Goal: Task Accomplishment & Management: Use online tool/utility

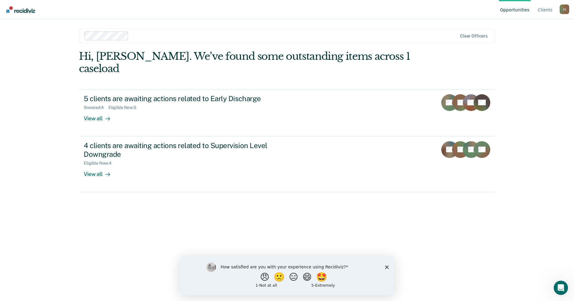
click at [385, 267] on icon "Close survey" at bounding box center [387, 267] width 4 height 4
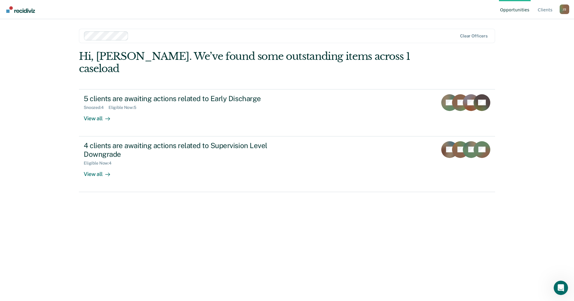
click at [385, 257] on div "Hi, [PERSON_NAME]. We’ve found some outstanding items across 1 caseload 5 clien…" at bounding box center [287, 167] width 416 height 234
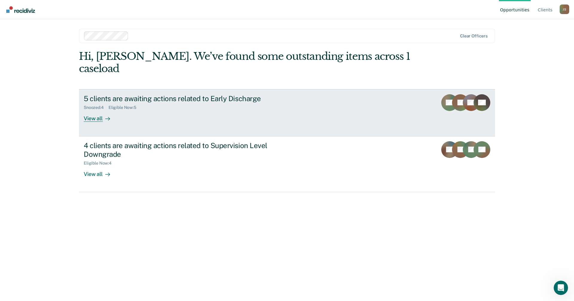
click at [206, 94] on div "5 clients are awaiting actions related to Early Discharge" at bounding box center [189, 98] width 210 height 9
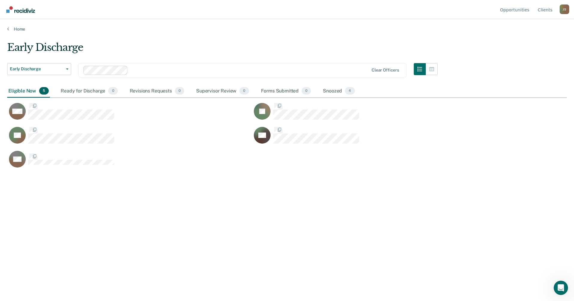
scroll to position [210, 555]
drag, startPoint x: 278, startPoint y: 227, endPoint x: 277, endPoint y: 221, distance: 5.9
click at [278, 227] on div "Early Discharge Early Discharge Early Discharge Supervision Level Downgrade Cle…" at bounding box center [287, 148] width 560 height 215
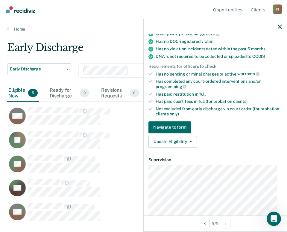
scroll to position [150, 0]
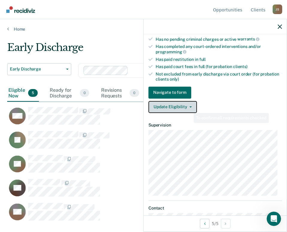
click at [192, 106] on button "Update Eligibility" at bounding box center [172, 107] width 48 height 12
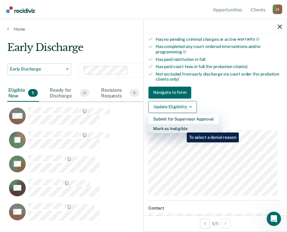
click at [182, 128] on button "Mark as Ineligible" at bounding box center [183, 129] width 70 height 10
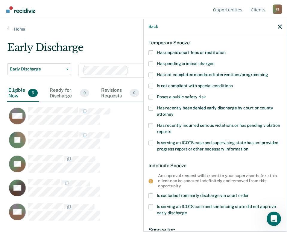
scroll to position [0, 0]
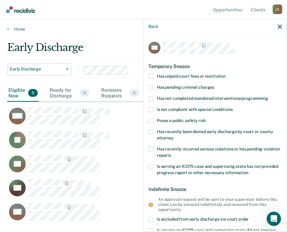
click at [156, 74] on label "Has unpaid court fees or restitution" at bounding box center [214, 77] width 133 height 6
click at [226, 74] on input "Has unpaid court fees or restitution" at bounding box center [226, 74] width 0 height 0
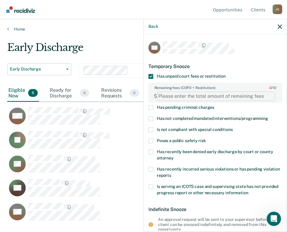
click at [199, 97] on FEESReasonInput "Remaining fees (COFO + Restitution): 0 / 10" at bounding box center [216, 96] width 118 height 10
type FEESReasonInput "31.50"
click at [251, 40] on div "EM Temporary Snooze Has unpaid court fees or restitution Remaining fees (COFO +…" at bounding box center [215, 132] width 143 height 196
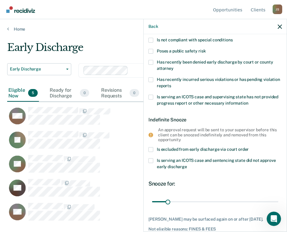
scroll to position [123, 0]
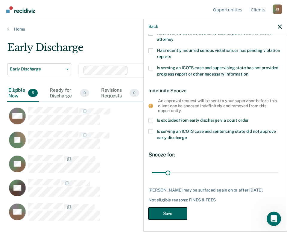
click at [172, 215] on button "Save" at bounding box center [167, 213] width 39 height 12
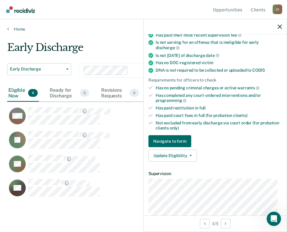
scroll to position [150, 0]
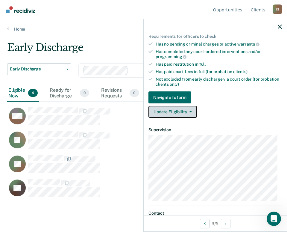
click at [179, 111] on button "Update Eligibility" at bounding box center [172, 112] width 48 height 12
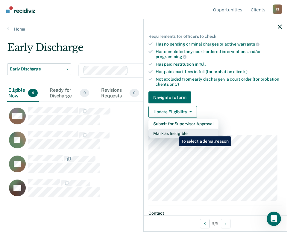
click at [174, 132] on button "Mark as Ineligible" at bounding box center [183, 133] width 70 height 10
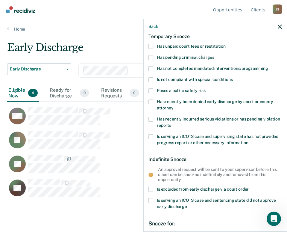
scroll to position [0, 0]
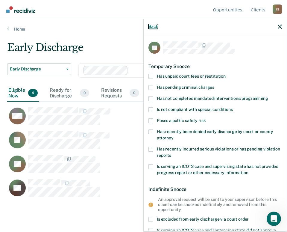
click at [154, 25] on button "Back" at bounding box center [153, 26] width 10 height 5
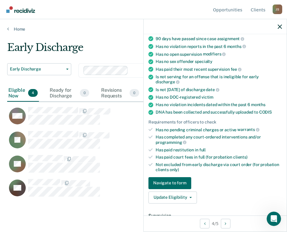
scroll to position [60, 0]
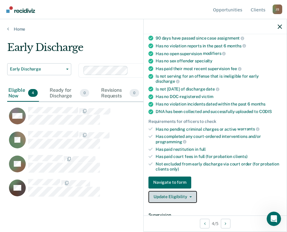
click at [191, 198] on button "Update Eligibility" at bounding box center [172, 197] width 48 height 12
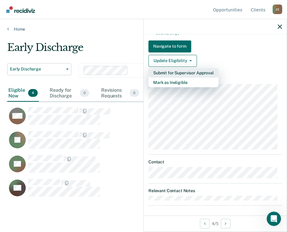
scroll to position [197, 0]
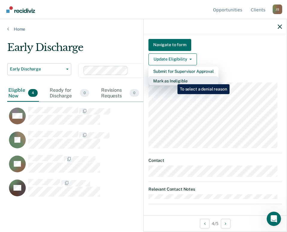
click at [173, 80] on button "Mark as Ineligible" at bounding box center [183, 81] width 70 height 10
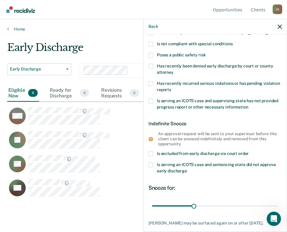
scroll to position [0, 0]
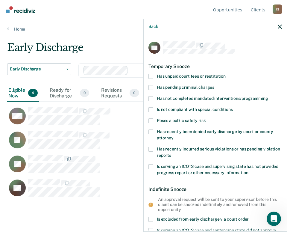
click at [155, 74] on label "Has unpaid court fees or restitution" at bounding box center [214, 77] width 133 height 6
click at [226, 74] on input "Has unpaid court fees or restitution" at bounding box center [226, 74] width 0 height 0
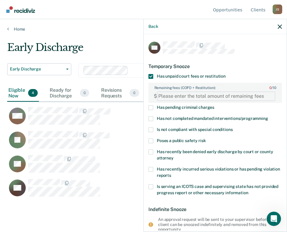
click at [195, 96] on FEESReasonInput "Remaining fees (COFO + Restitution): 0 / 10" at bounding box center [216, 96] width 118 height 10
type FEESReasonInput "5188.83"
drag, startPoint x: 255, startPoint y: 47, endPoint x: 264, endPoint y: 43, distance: 9.1
click at [257, 46] on div at bounding box center [222, 45] width 119 height 8
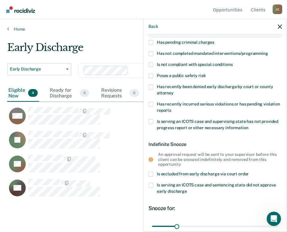
scroll to position [123, 0]
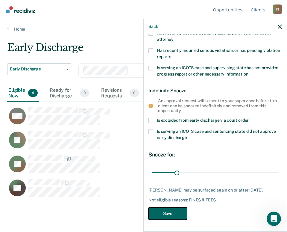
click at [176, 212] on button "Save" at bounding box center [167, 213] width 39 height 12
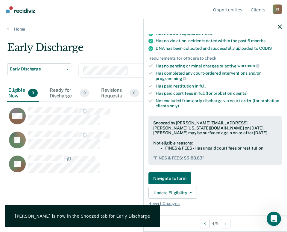
click at [53, 179] on div "Early Discharge Early Discharge Early Discharge Supervision Level Downgrade Cle…" at bounding box center [143, 113] width 272 height 145
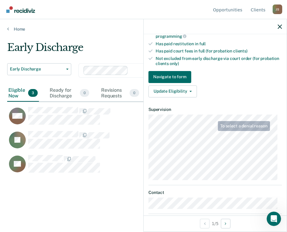
scroll to position [197, 0]
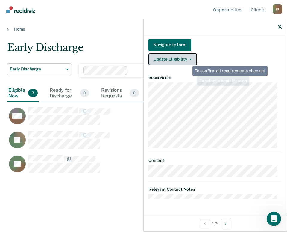
click at [183, 57] on button "Update Eligibility" at bounding box center [172, 59] width 48 height 12
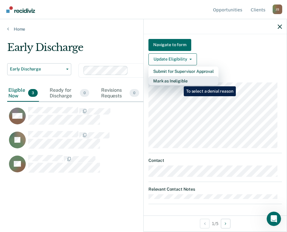
click at [179, 82] on button "Mark as Ineligible" at bounding box center [183, 81] width 70 height 10
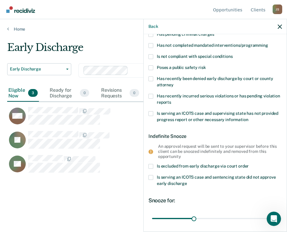
scroll to position [0, 0]
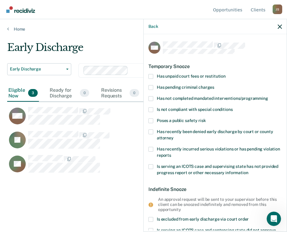
click at [153, 77] on label "Has unpaid court fees or restitution" at bounding box center [214, 77] width 133 height 6
click at [226, 74] on input "Has unpaid court fees or restitution" at bounding box center [226, 74] width 0 height 0
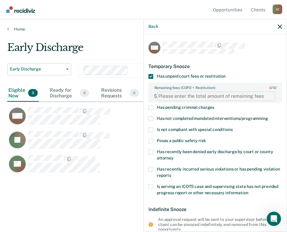
click at [194, 93] on FEESReasonInput "Remaining fees (COFO + Restitution): 0 / 10" at bounding box center [216, 96] width 118 height 10
type FEESReasonInput "250.00"
click at [233, 32] on div "Back" at bounding box center [215, 26] width 143 height 15
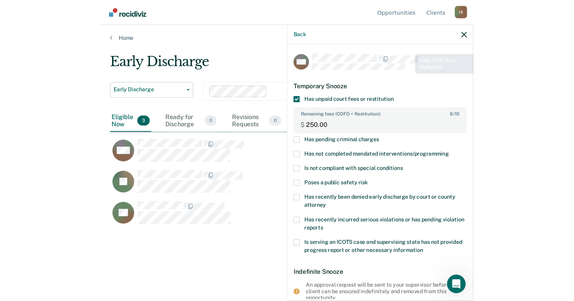
scroll to position [123, 0]
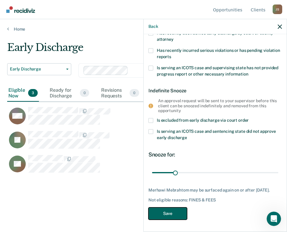
click at [164, 219] on button "Save" at bounding box center [167, 213] width 39 height 12
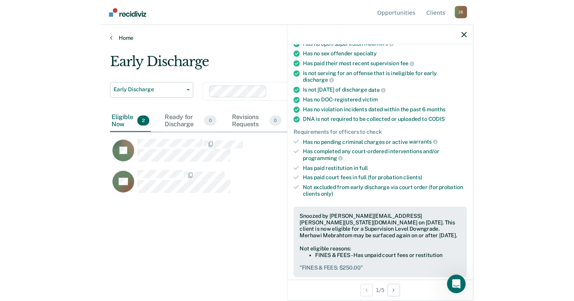
scroll to position [210, 555]
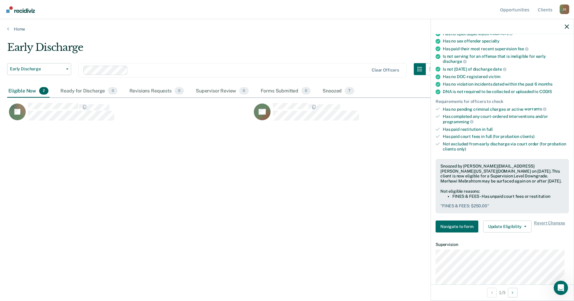
drag, startPoint x: 250, startPoint y: 175, endPoint x: 297, endPoint y: 126, distance: 67.9
click at [257, 173] on div "Early Discharge Early Discharge Early Discharge Supervision Level Downgrade Cle…" at bounding box center [287, 148] width 560 height 215
click at [326, 90] on div "Snoozed 7" at bounding box center [339, 91] width 34 height 13
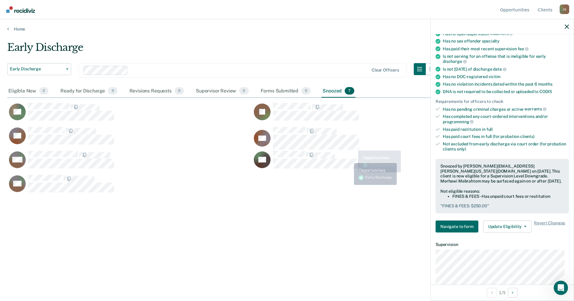
click at [314, 231] on div "Early Discharge Early Discharge Early Discharge Supervision Level Downgrade Cle…" at bounding box center [287, 148] width 560 height 215
drag, startPoint x: 259, startPoint y: 248, endPoint x: 266, endPoint y: 196, distance: 52.2
click at [259, 248] on div "Early Discharge Early Discharge Early Discharge Supervision Level Downgrade Cle…" at bounding box center [287, 148] width 560 height 215
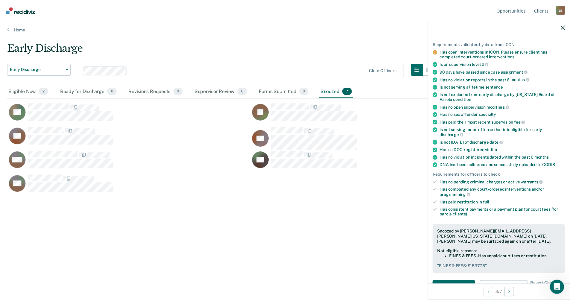
scroll to position [90, 0]
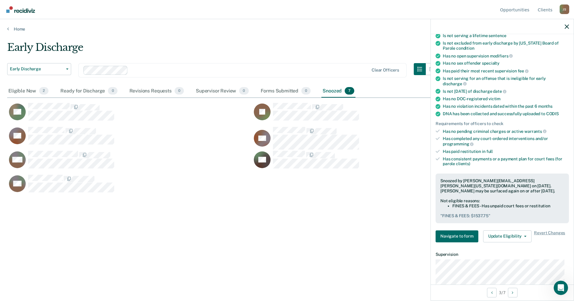
drag, startPoint x: 251, startPoint y: 248, endPoint x: 253, endPoint y: 241, distance: 7.6
click at [251, 248] on div "Early Discharge Early Discharge Early Discharge Supervision Level Downgrade Cle…" at bounding box center [287, 148] width 560 height 215
click at [21, 88] on div "Eligible Now 2" at bounding box center [28, 91] width 42 height 13
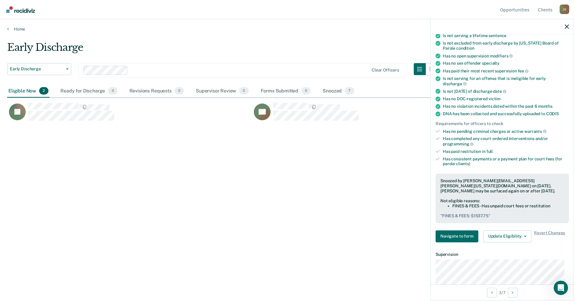
click at [135, 201] on div "Early Discharge Early Discharge Early Discharge Supervision Level Downgrade Cle…" at bounding box center [287, 148] width 560 height 215
click at [323, 226] on div "Early Discharge Early Discharge Early Discharge Supervision Level Downgrade Cle…" at bounding box center [287, 148] width 560 height 215
click at [331, 90] on div "Snoozed 7" at bounding box center [339, 91] width 34 height 13
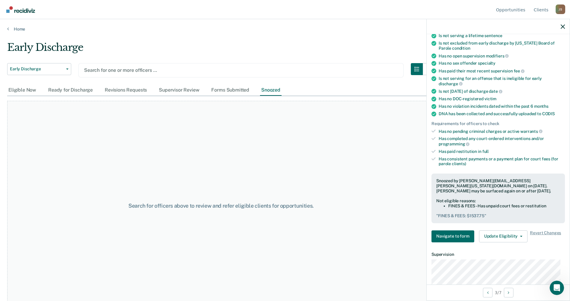
click at [168, 158] on div "Search for officers above to review and refer eligible clients for opportunitie…" at bounding box center [220, 206] width 427 height 210
click at [59, 66] on button "Early Discharge" at bounding box center [39, 69] width 64 height 12
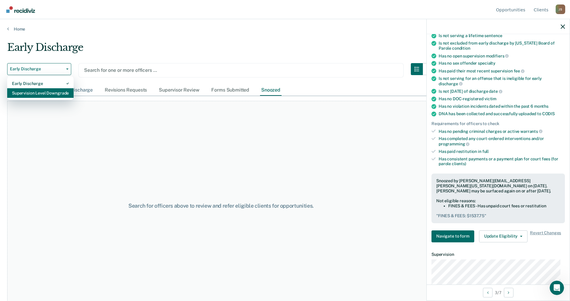
drag, startPoint x: 48, startPoint y: 93, endPoint x: 51, endPoint y: 94, distance: 3.1
click at [51, 94] on div "Supervision Level Downgrade" at bounding box center [40, 93] width 57 height 10
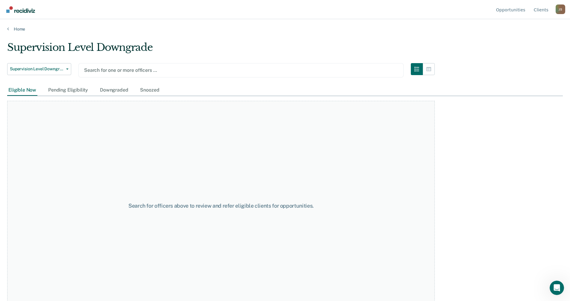
click at [123, 62] on div "Supervision Level Downgrade Supervision Level Downgrade Early Discharge Supervi…" at bounding box center [220, 62] width 427 height 43
click at [123, 71] on div at bounding box center [241, 70] width 314 height 7
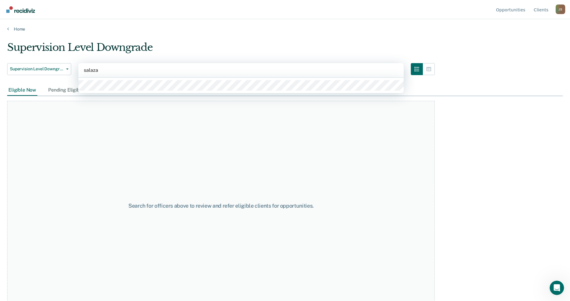
type input "[PERSON_NAME]"
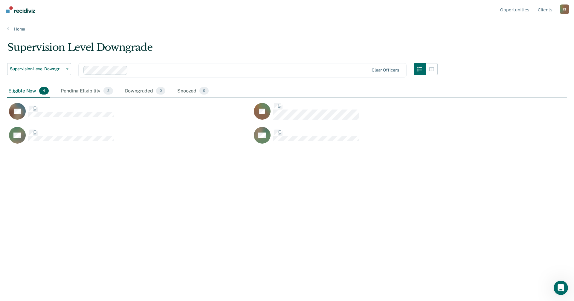
scroll to position [210, 555]
click at [123, 210] on div "Supervision Level Downgrade Supervision Level Downgrade Early Discharge Supervi…" at bounding box center [287, 148] width 560 height 215
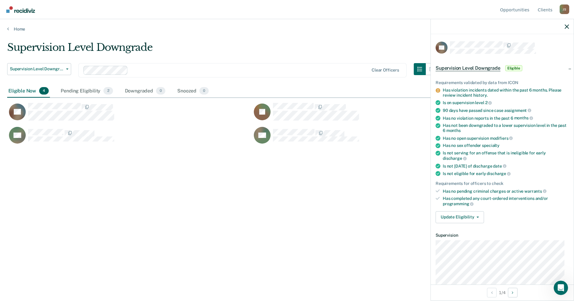
click at [474, 66] on span "Supervision Level Downgrade" at bounding box center [468, 68] width 65 height 6
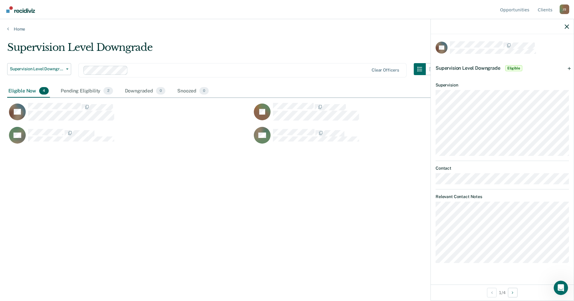
click at [473, 67] on span "Supervision Level Downgrade" at bounding box center [468, 68] width 65 height 6
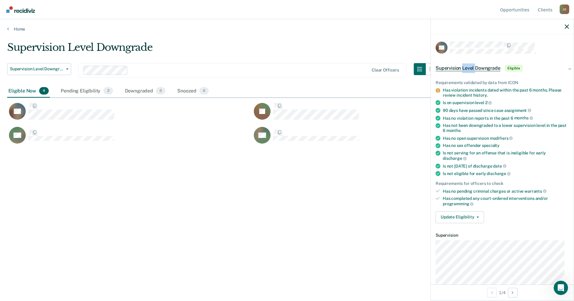
click at [473, 67] on span "Supervision Level Downgrade" at bounding box center [468, 68] width 65 height 6
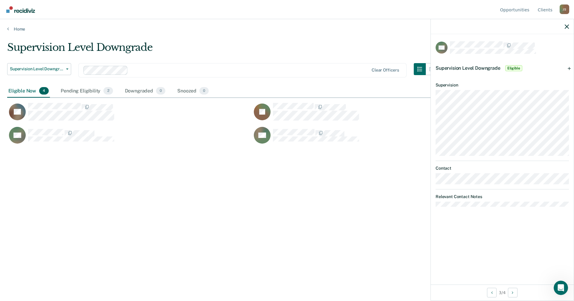
click at [476, 195] on dt "Relevant Contact Notes" at bounding box center [502, 196] width 133 height 5
click at [303, 180] on div "Supervision Level Downgrade Supervision Level Downgrade Early Discharge Supervi…" at bounding box center [287, 148] width 560 height 215
click at [507, 66] on span "Eligible" at bounding box center [513, 68] width 17 height 6
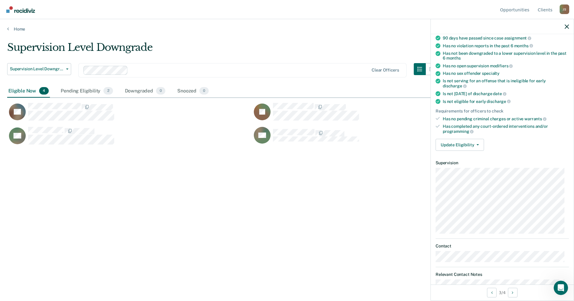
scroll to position [71, 0]
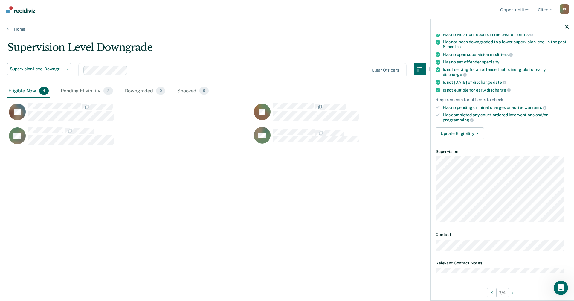
click at [322, 209] on div "Supervision Level Downgrade Supervision Level Downgrade Early Discharge Supervi…" at bounding box center [287, 148] width 560 height 215
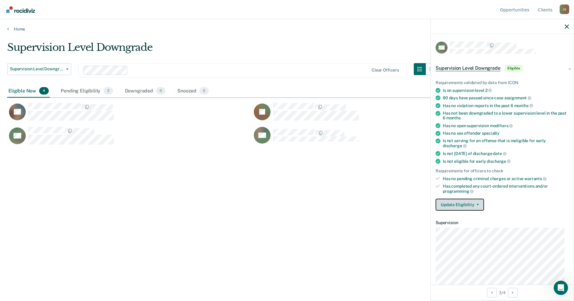
click at [475, 205] on button "Update Eligibility" at bounding box center [460, 205] width 48 height 12
click at [342, 185] on div "Supervision Level Downgrade Supervision Level Downgrade Early Discharge Supervi…" at bounding box center [287, 148] width 560 height 215
